Goal: Use online tool/utility: Utilize a website feature to perform a specific function

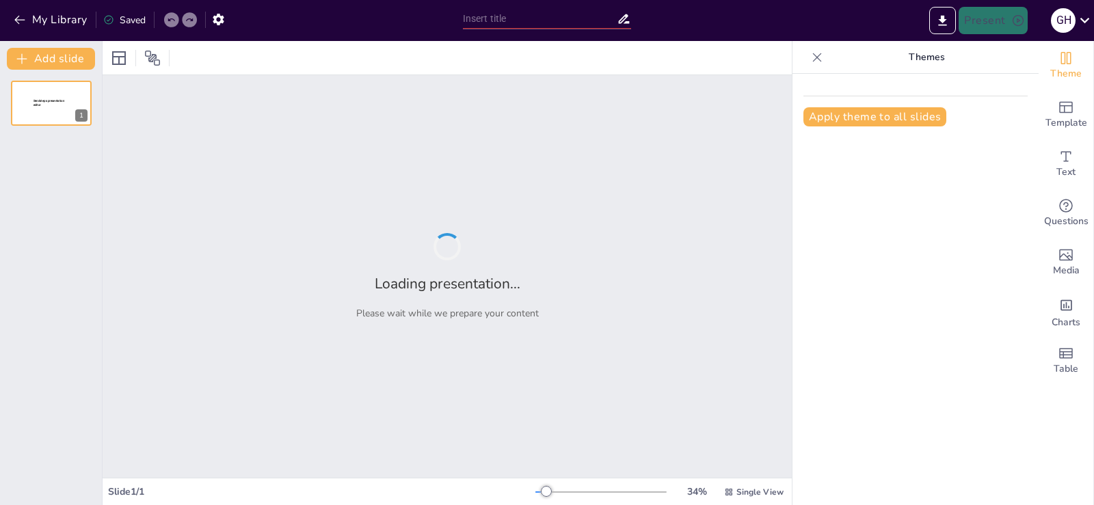
type input "New Sendsteps"
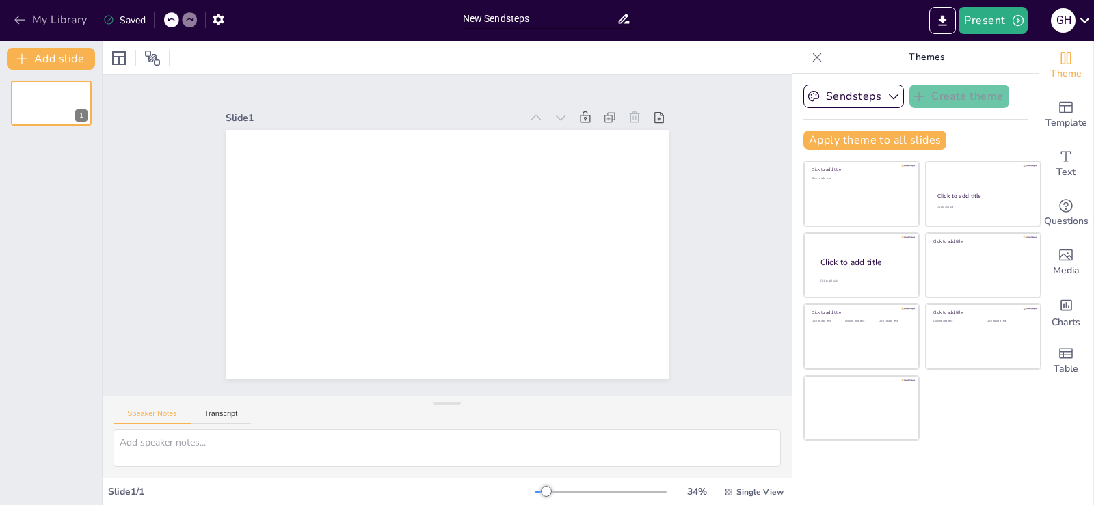
click at [18, 21] on icon "button" at bounding box center [20, 20] width 14 height 14
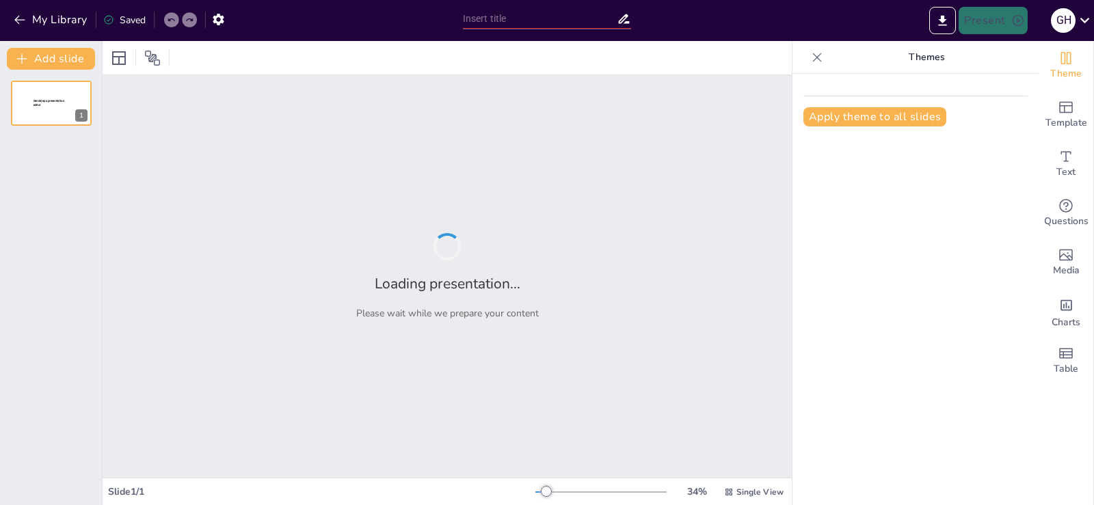
type input "New Sendsteps"
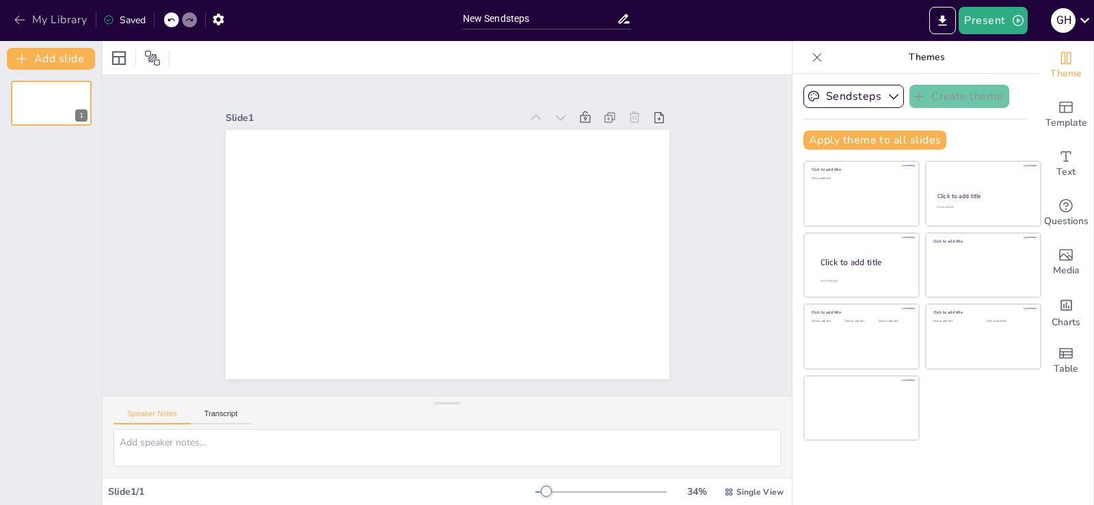
click at [14, 18] on icon "button" at bounding box center [20, 20] width 14 height 14
